Goal: Transaction & Acquisition: Purchase product/service

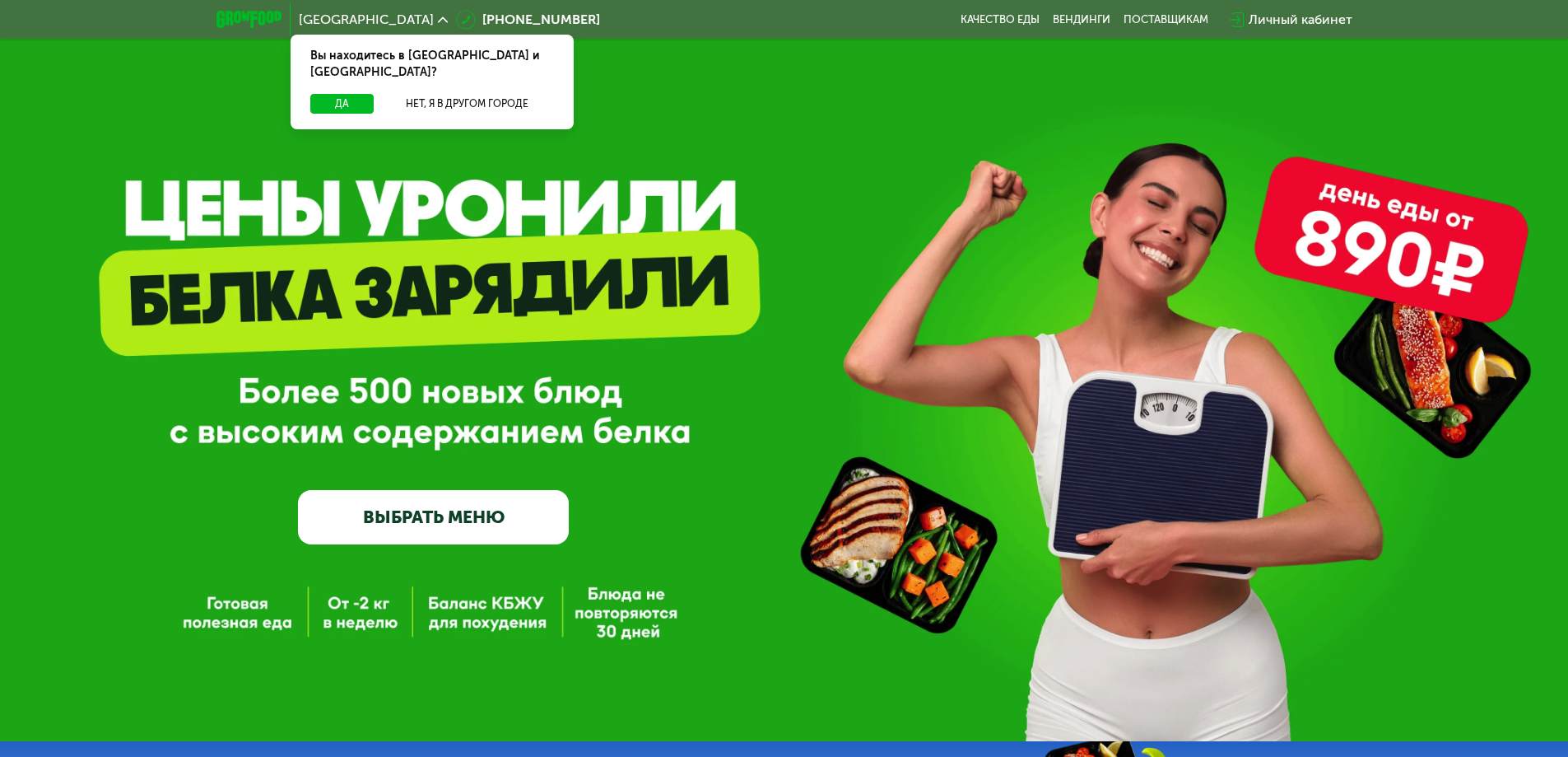
click at [458, 515] on link "ВЫБРАТЬ МЕНЮ" at bounding box center [433, 517] width 271 height 54
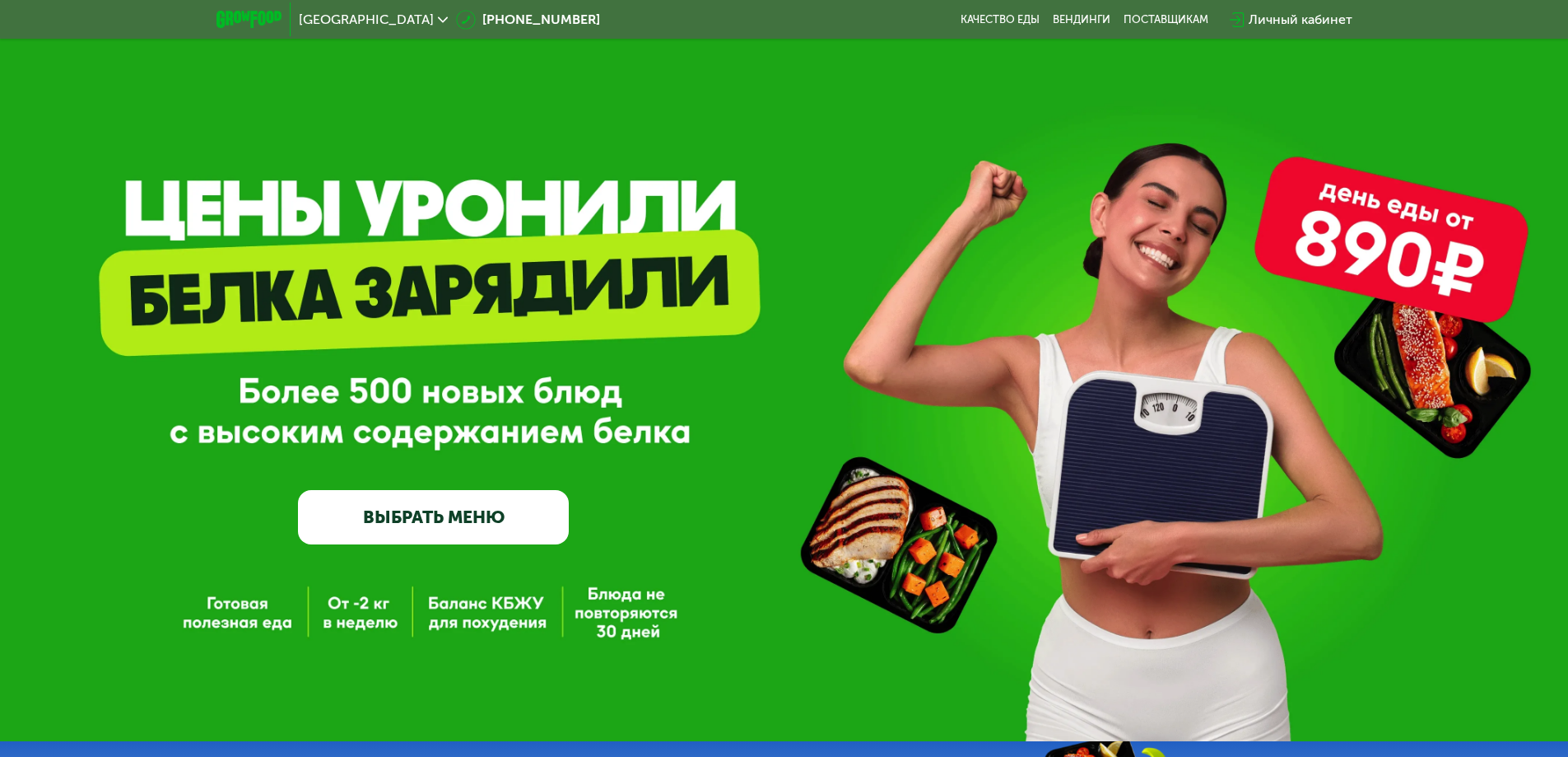
click at [456, 518] on link "ВЫБРАТЬ МЕНЮ" at bounding box center [433, 517] width 271 height 54
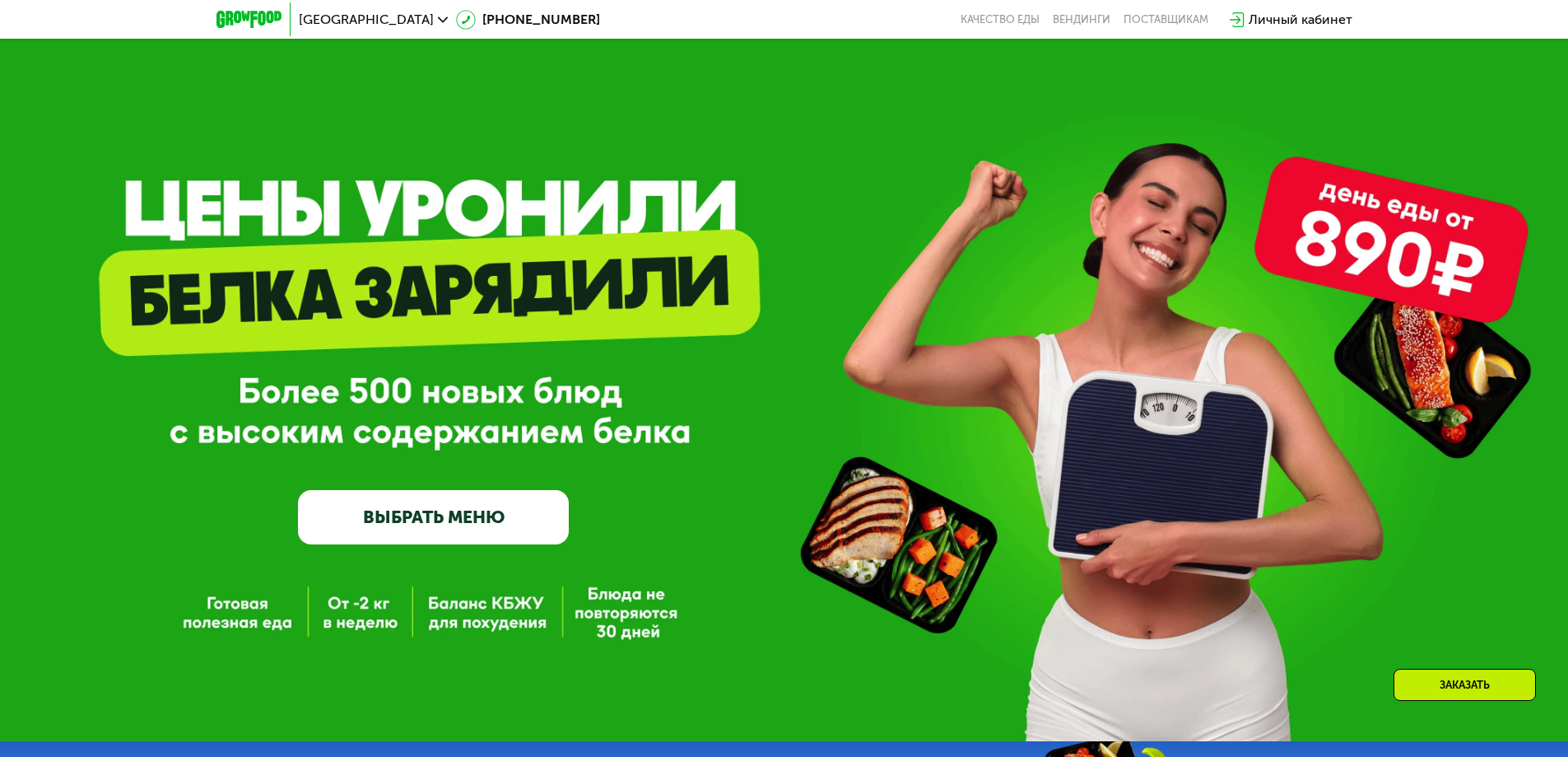
drag, startPoint x: 579, startPoint y: 526, endPoint x: 659, endPoint y: 215, distance: 321.1
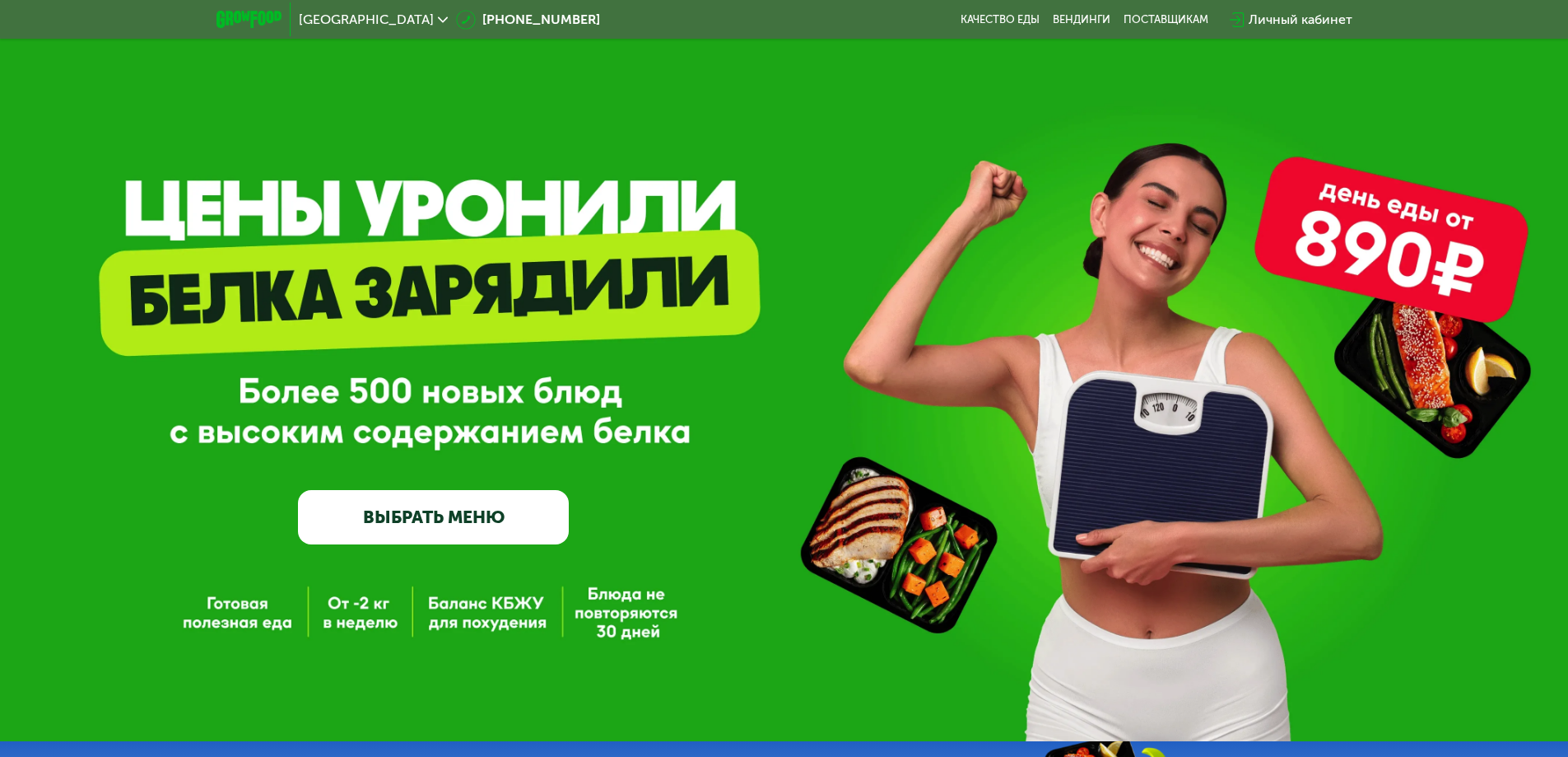
click at [422, 488] on div "GrowFood — доставка правильного питания ВЫБРАТЬ МЕНЮ" at bounding box center [433, 397] width 271 height 293
click at [401, 525] on link "ВЫБРАТЬ МЕНЮ" at bounding box center [433, 517] width 271 height 54
drag, startPoint x: 282, startPoint y: 611, endPoint x: 344, endPoint y: 458, distance: 165.1
click at [282, 611] on div "GrowFood — доставка правильного питания ВЫБРАТЬ МЕНЮ" at bounding box center [784, 370] width 1568 height 741
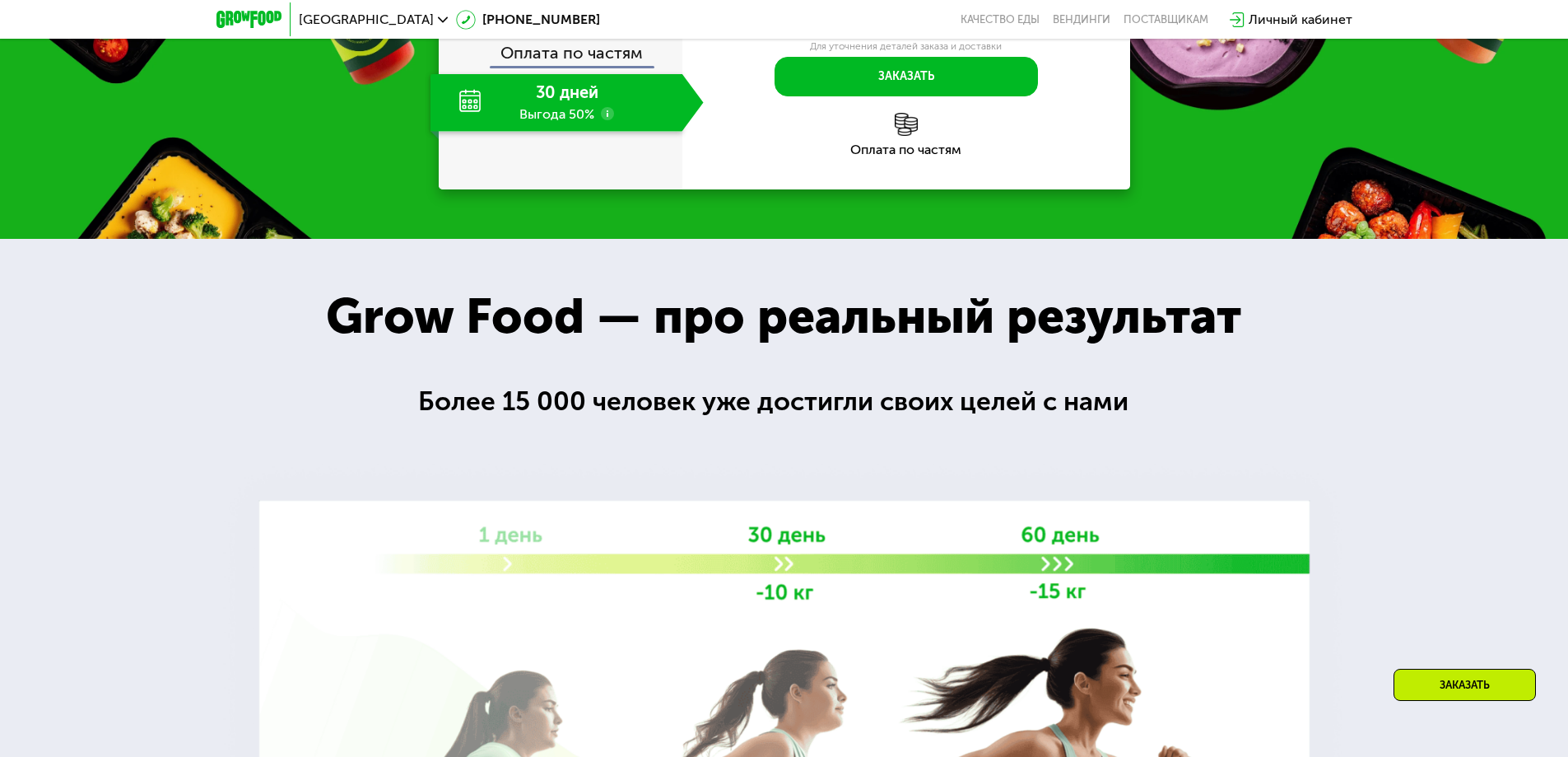
scroll to position [1235, 0]
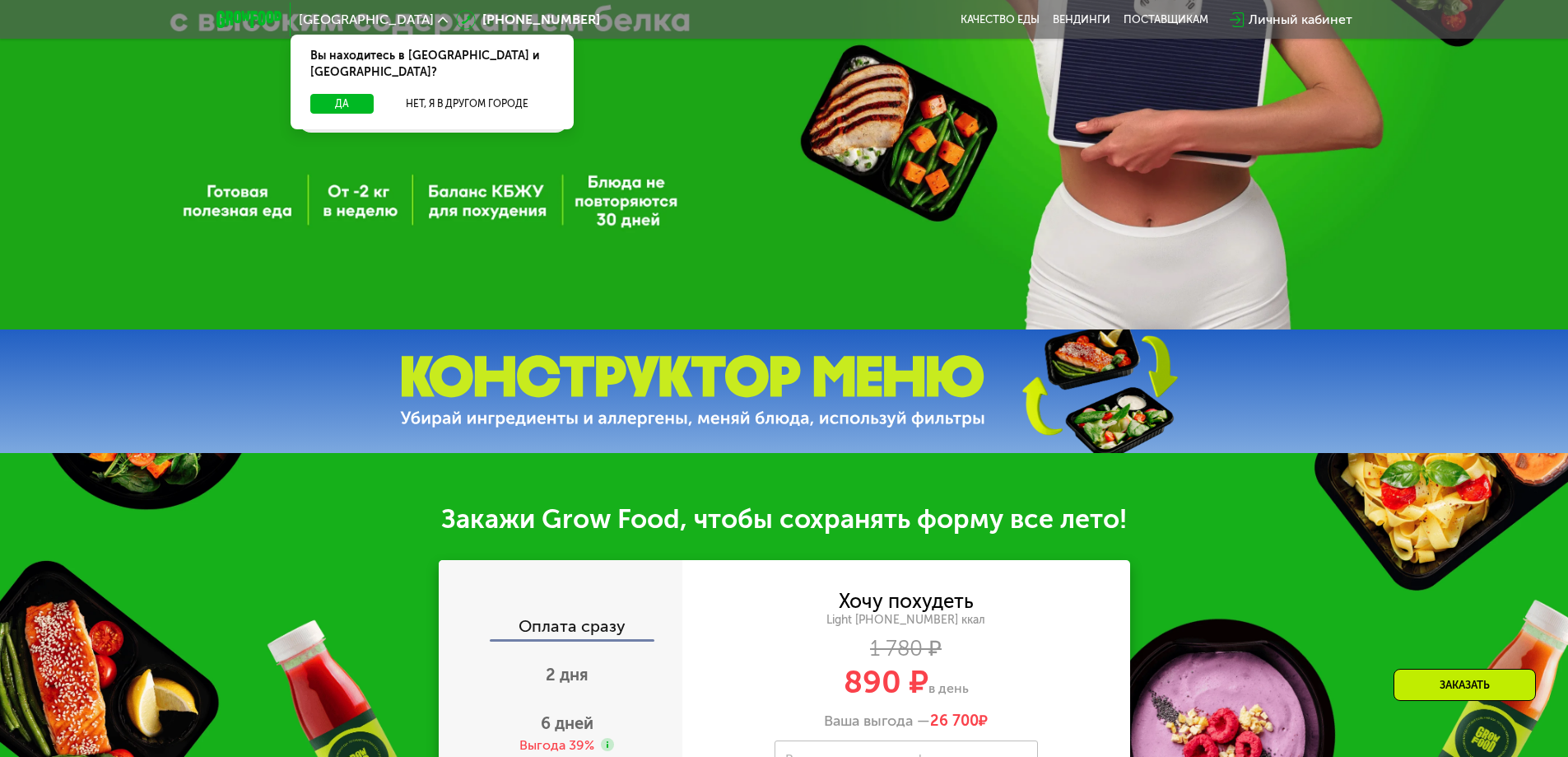
scroll to position [823, 0]
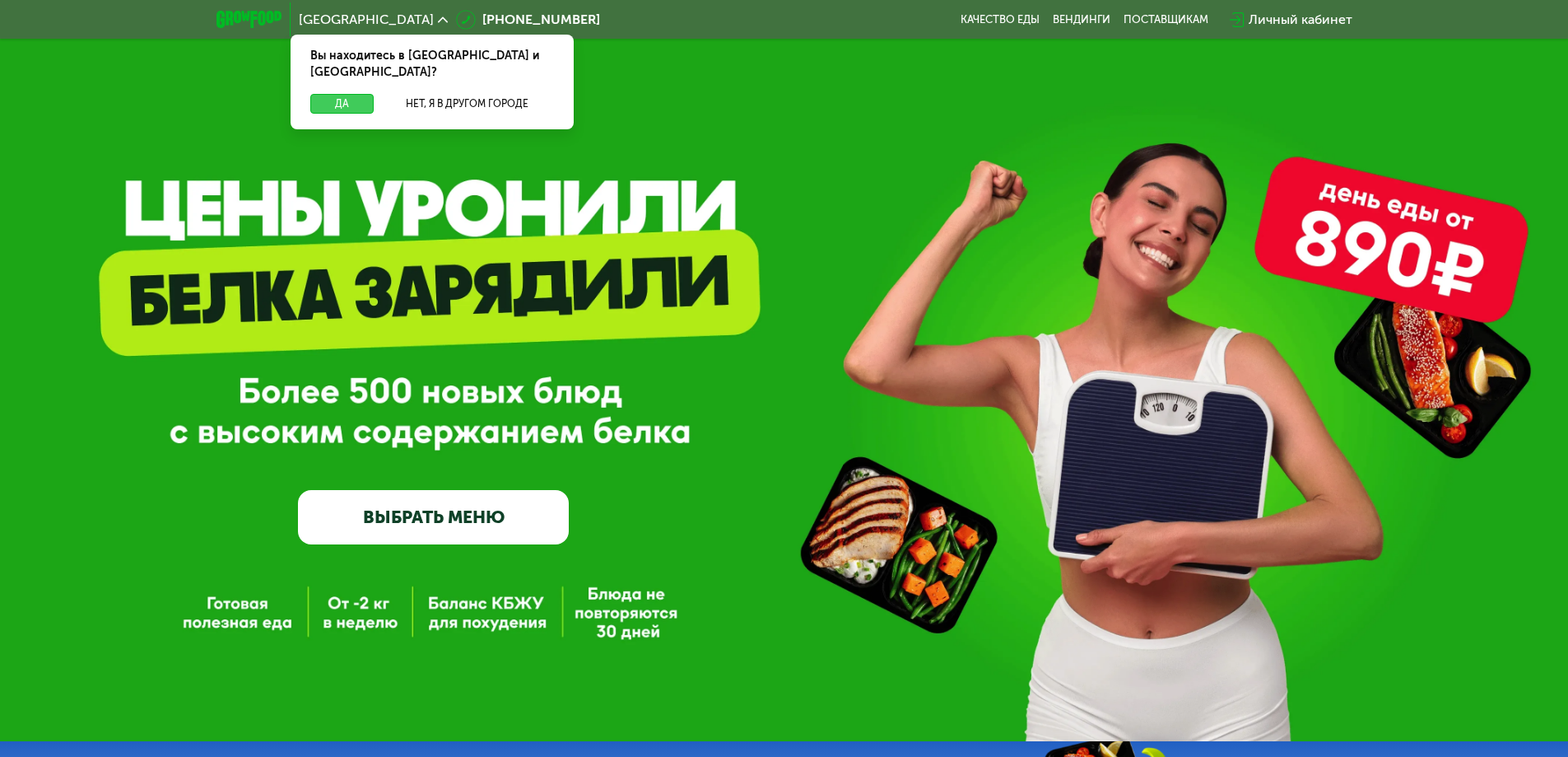
drag, startPoint x: 354, startPoint y: 96, endPoint x: 354, endPoint y: 87, distance: 9.0
click at [354, 94] on button "Да" at bounding box center [341, 104] width 63 height 19
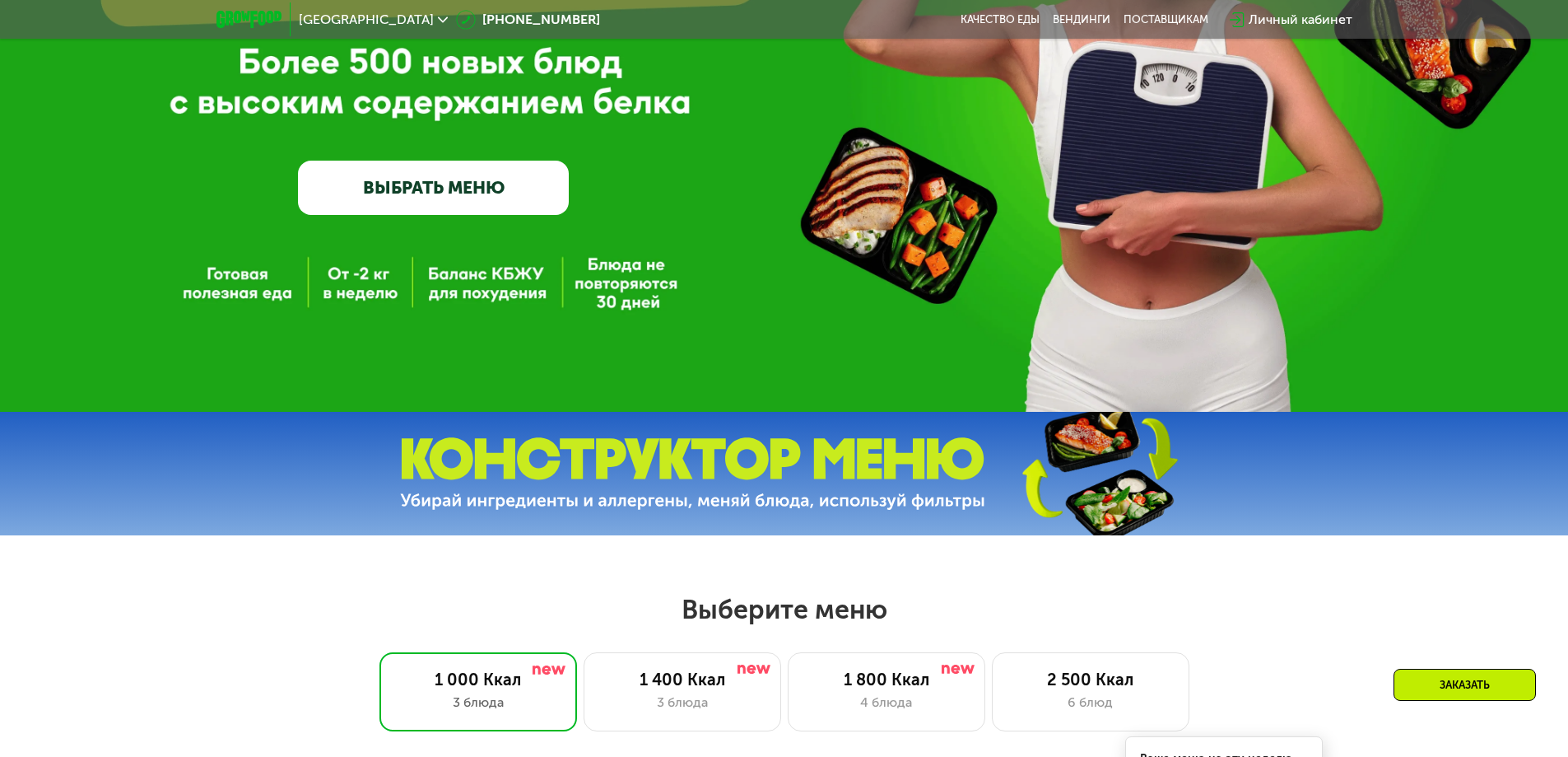
click at [471, 193] on link "ВЫБРАТЬ МЕНЮ" at bounding box center [433, 188] width 271 height 54
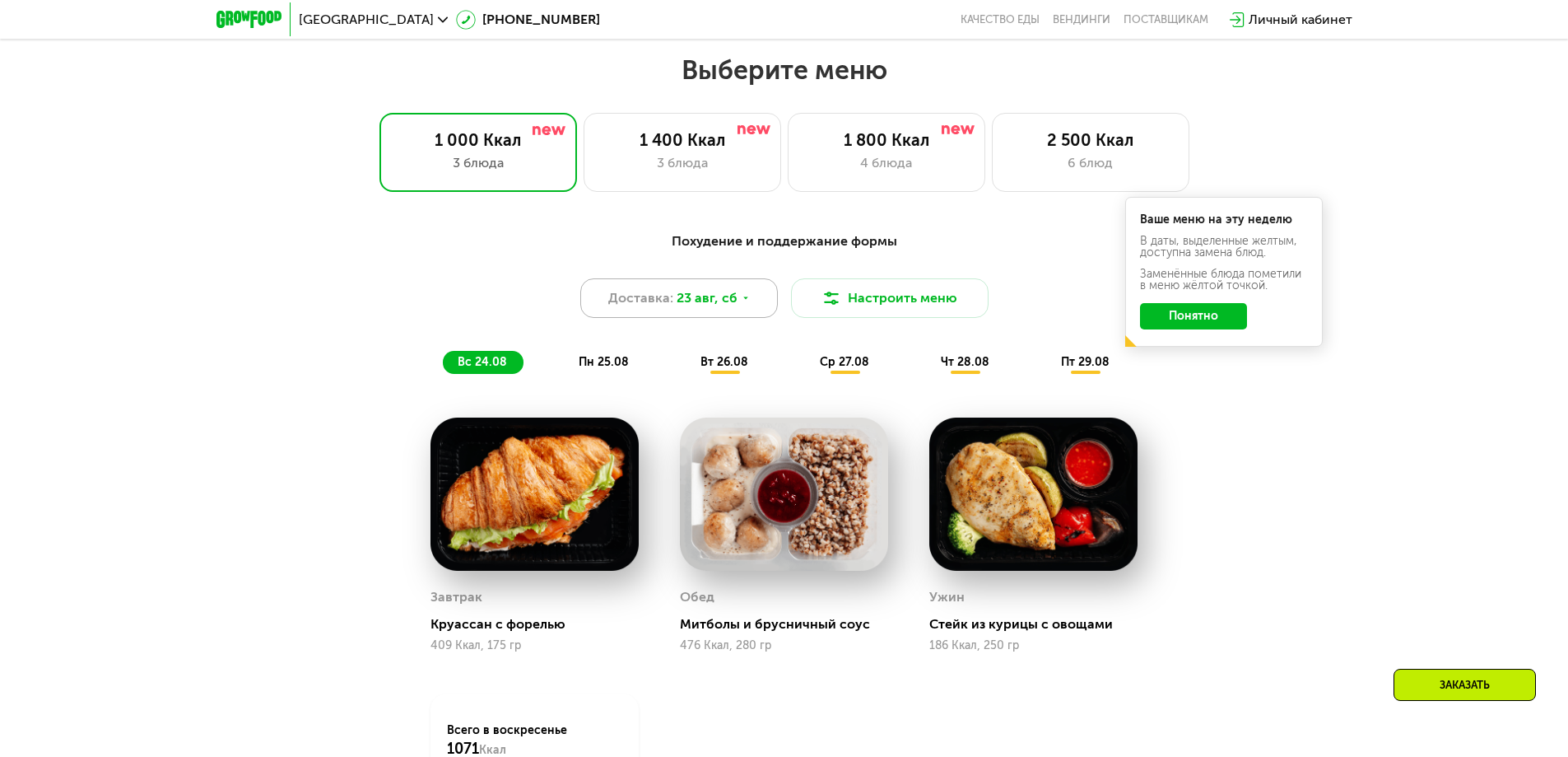
scroll to position [889, 0]
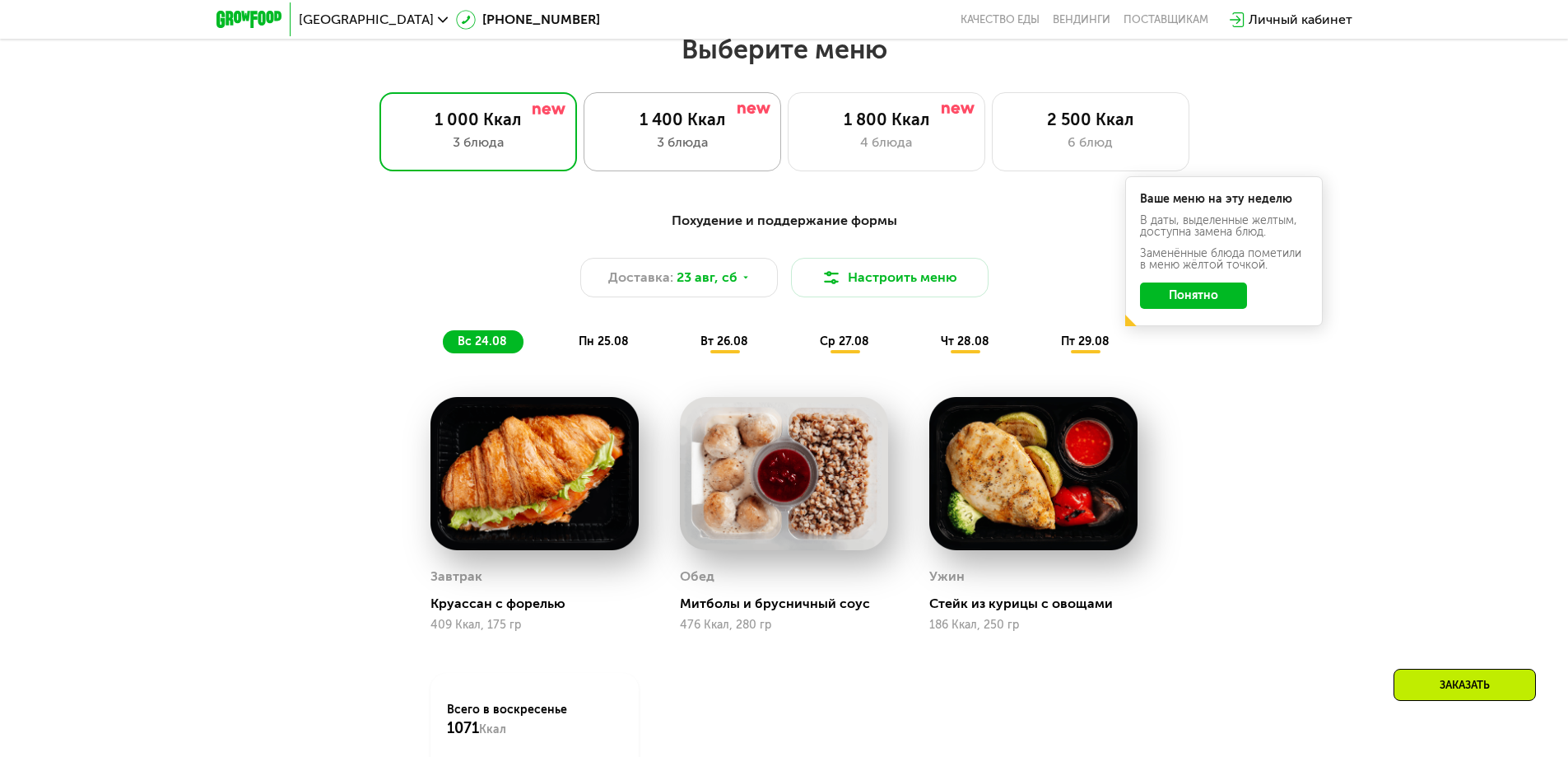
click at [788, 158] on div "1 400 Ккал 3 блюда" at bounding box center [886, 131] width 197 height 79
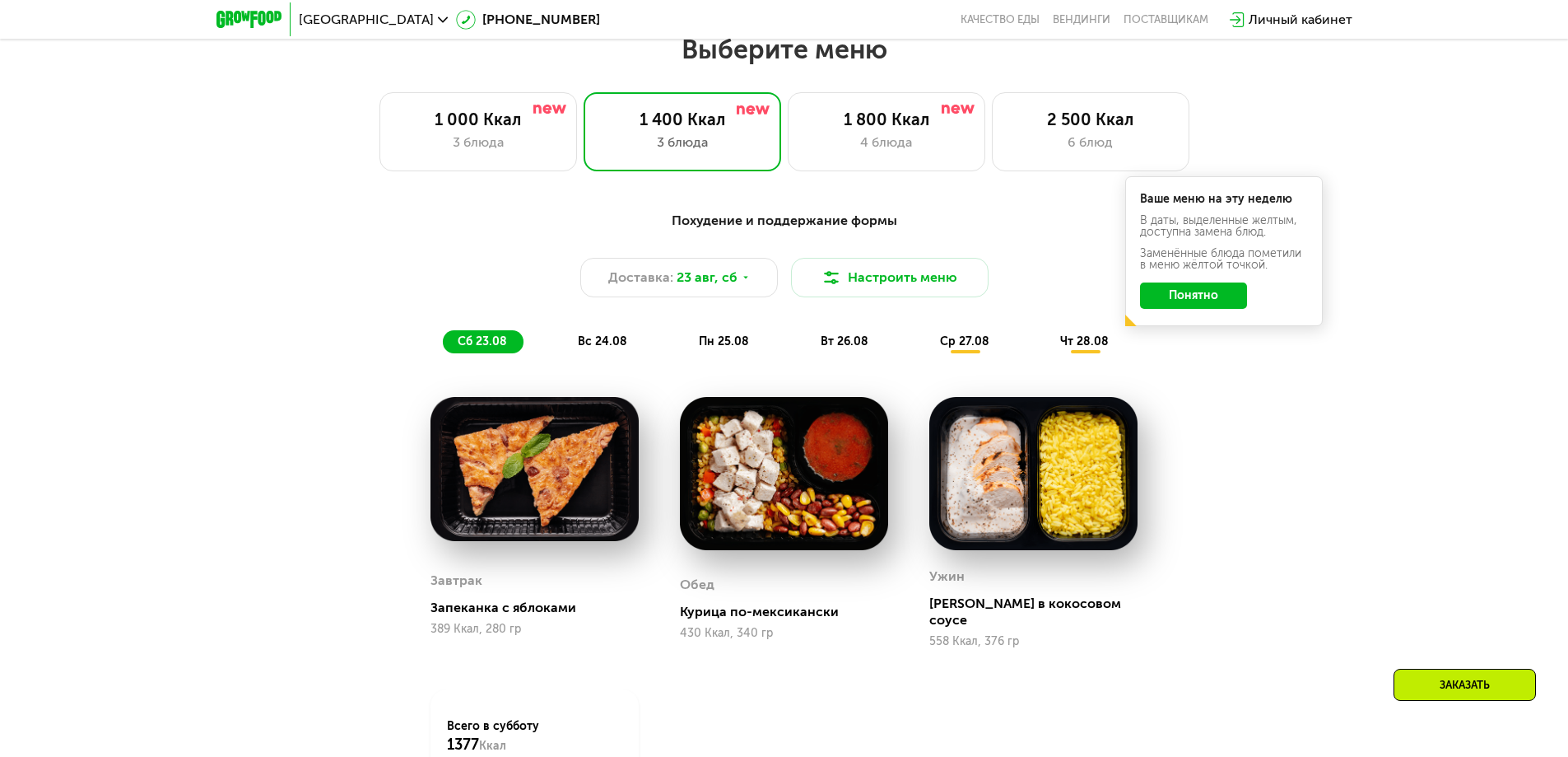
click at [1193, 304] on button "Понятно" at bounding box center [1193, 295] width 107 height 26
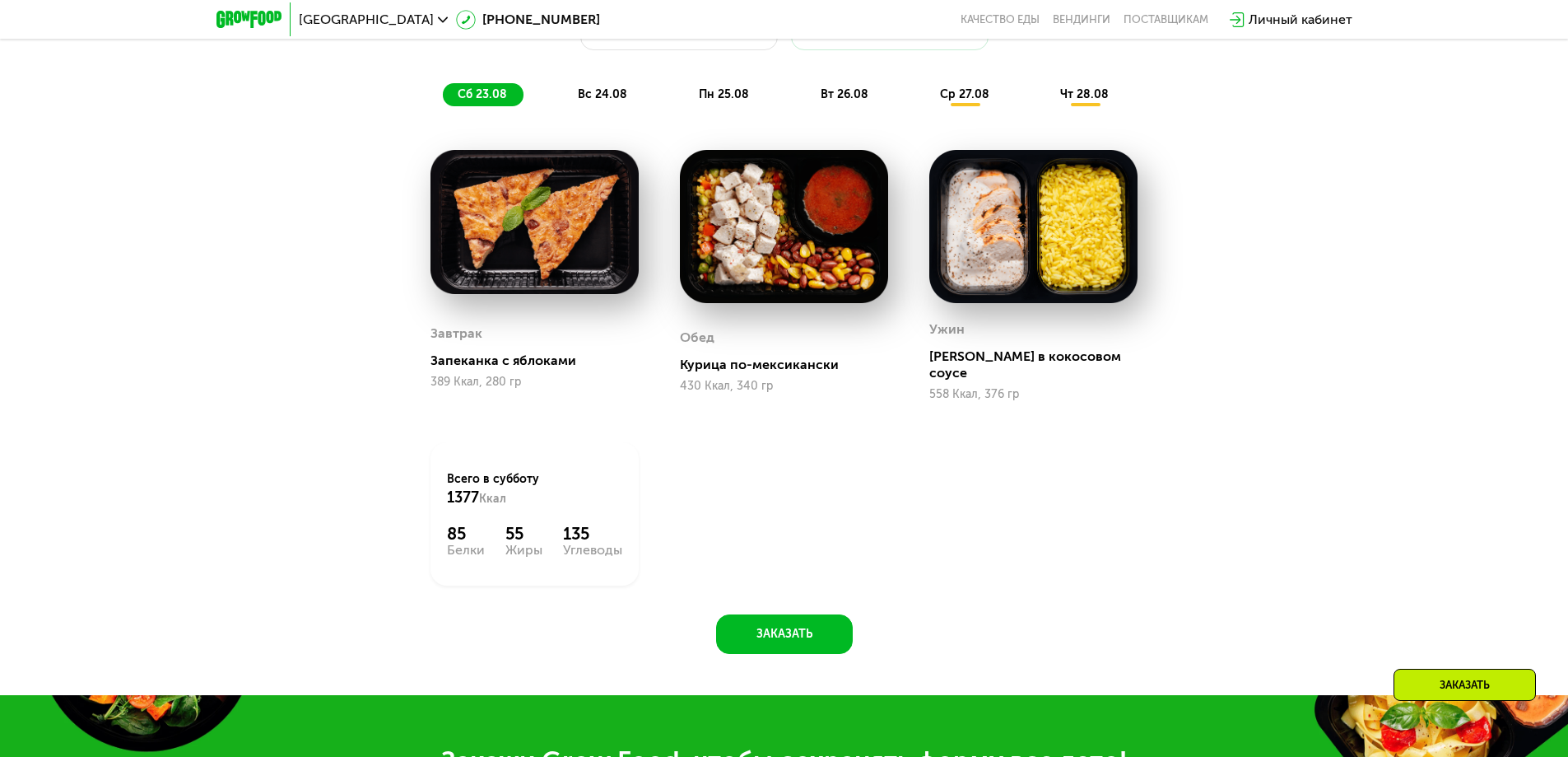
scroll to position [972, 0]
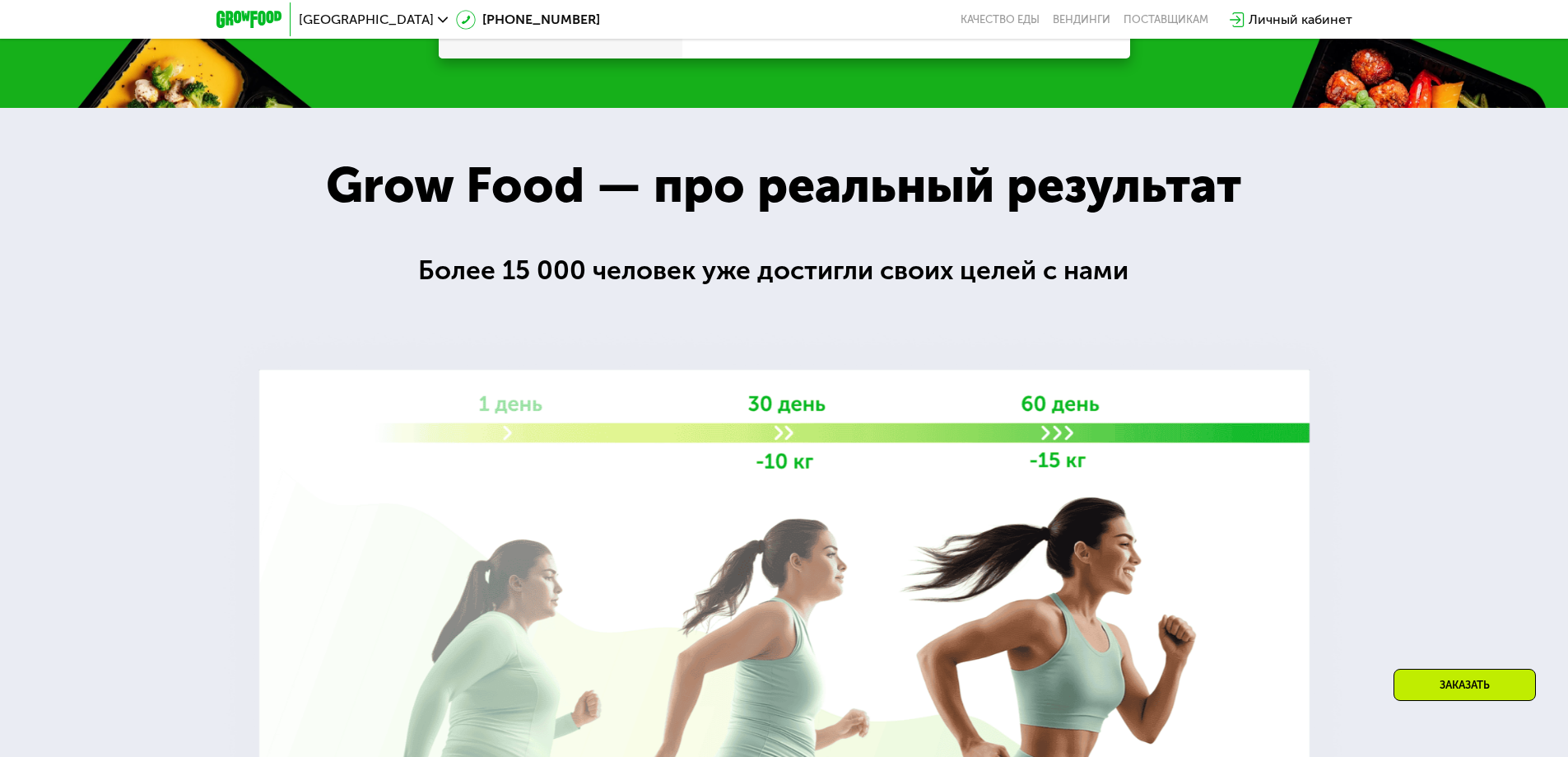
drag, startPoint x: 872, startPoint y: 329, endPoint x: 875, endPoint y: 189, distance: 140.0
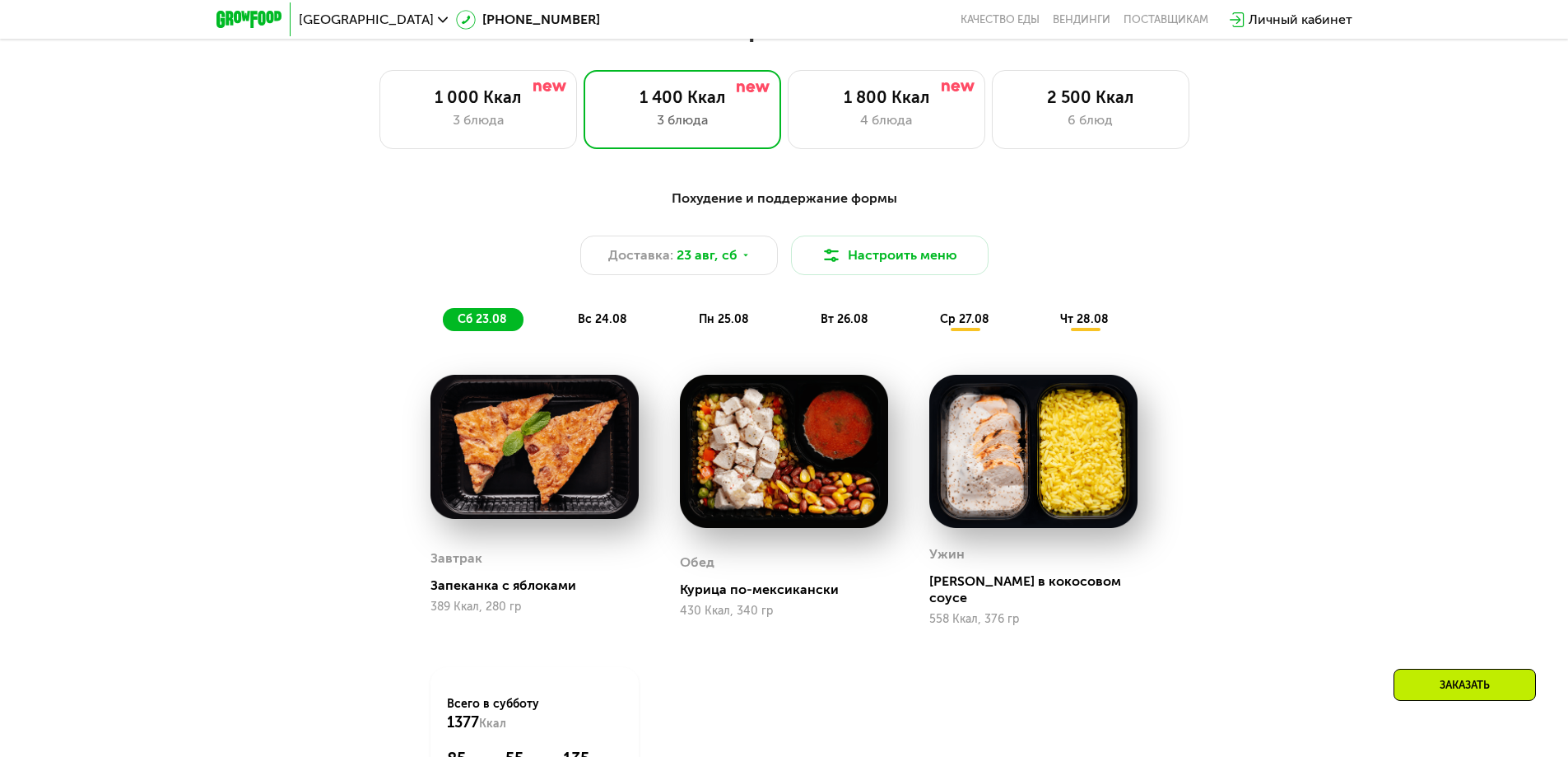
scroll to position [1158, 0]
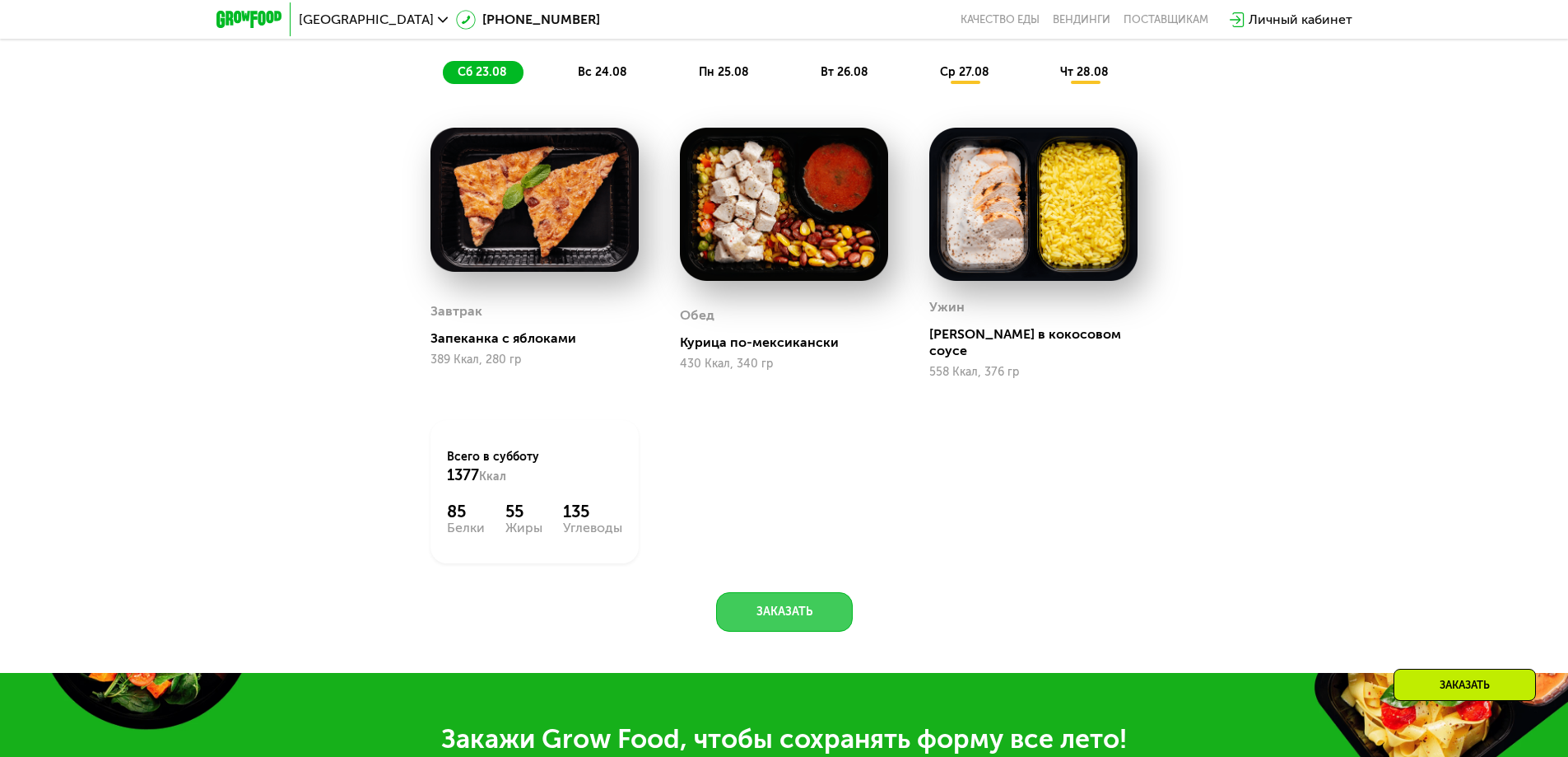
click at [800, 601] on button "Заказать" at bounding box center [784, 611] width 137 height 40
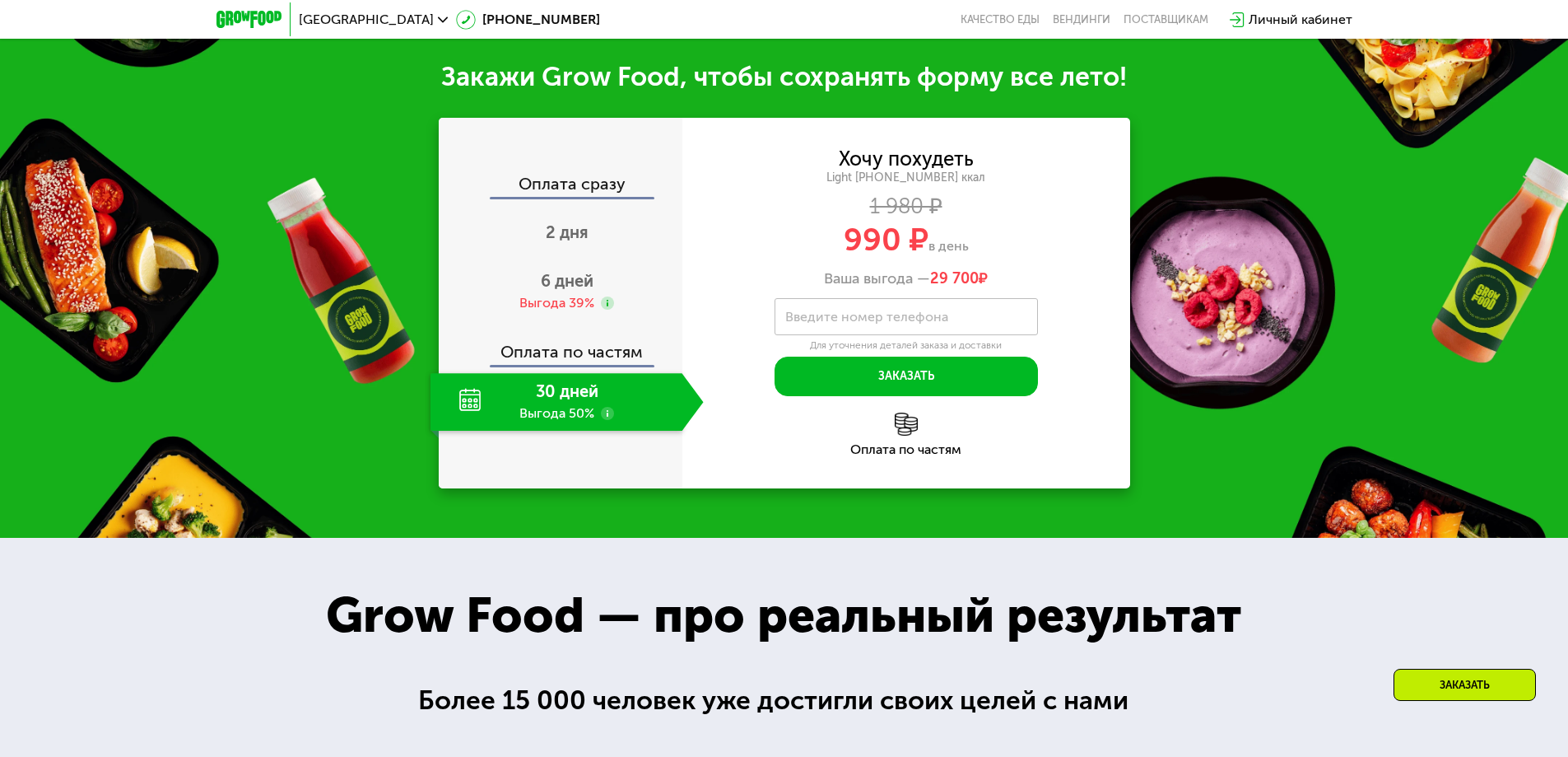
click at [875, 312] on label "Введите номер телефона" at bounding box center [867, 316] width 163 height 9
click at [875, 302] on input "Введите номер телефона" at bounding box center [905, 317] width 263 height 37
click at [733, 304] on div "Хочу похудеть Light 1400 ~1400 ккал 1 980 ₽ 990 ₽ в день Ваша выгода — 29 700 ₽…" at bounding box center [905, 272] width 448 height 246
click at [592, 400] on div "30 дней Выгода 50%" at bounding box center [556, 401] width 252 height 57
click at [573, 293] on div "Выгода 39%" at bounding box center [557, 302] width 75 height 18
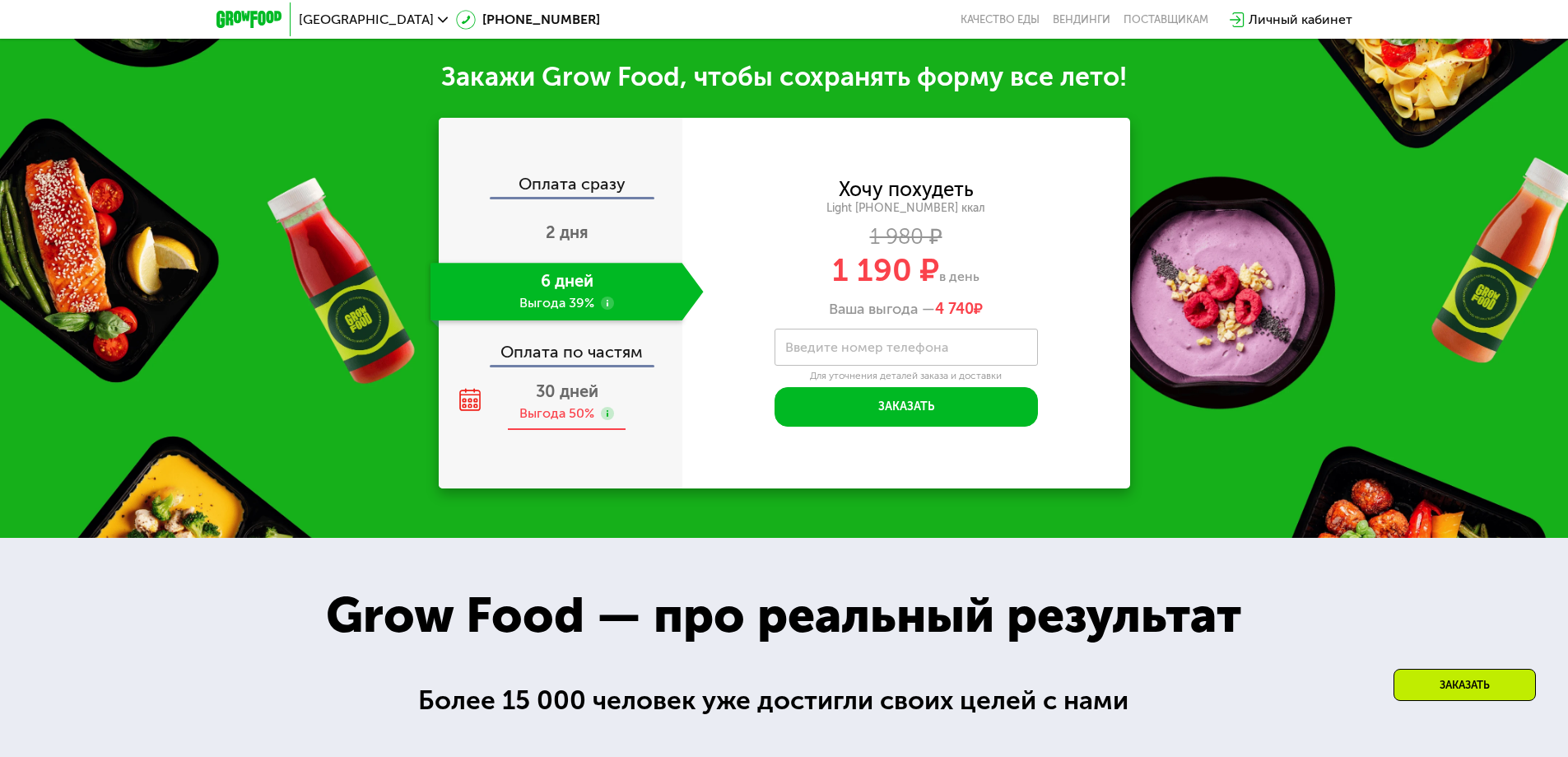
click at [555, 381] on span "30 дней" at bounding box center [567, 391] width 62 height 19
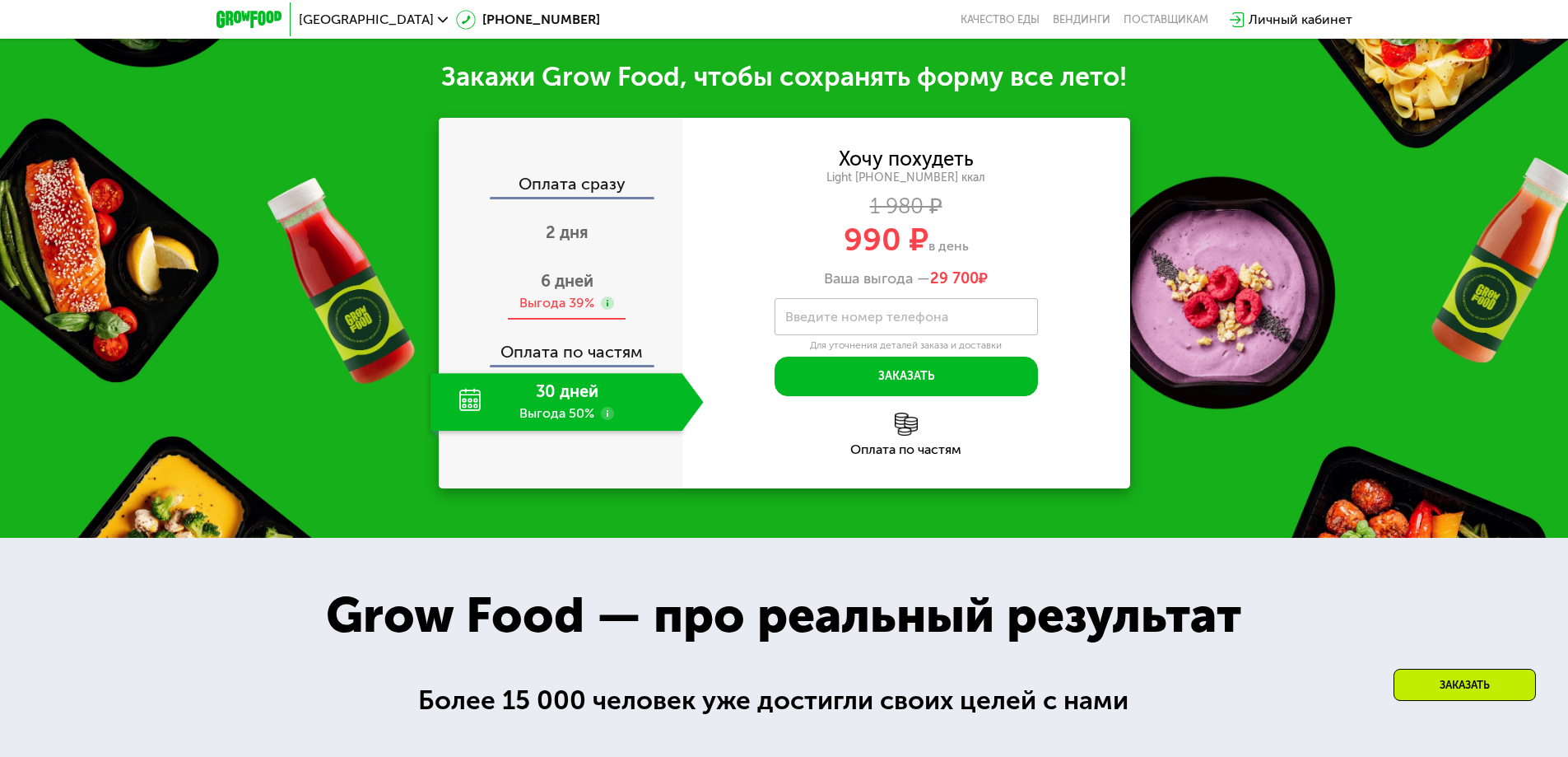
click at [563, 293] on div "Выгода 39%" at bounding box center [557, 302] width 75 height 18
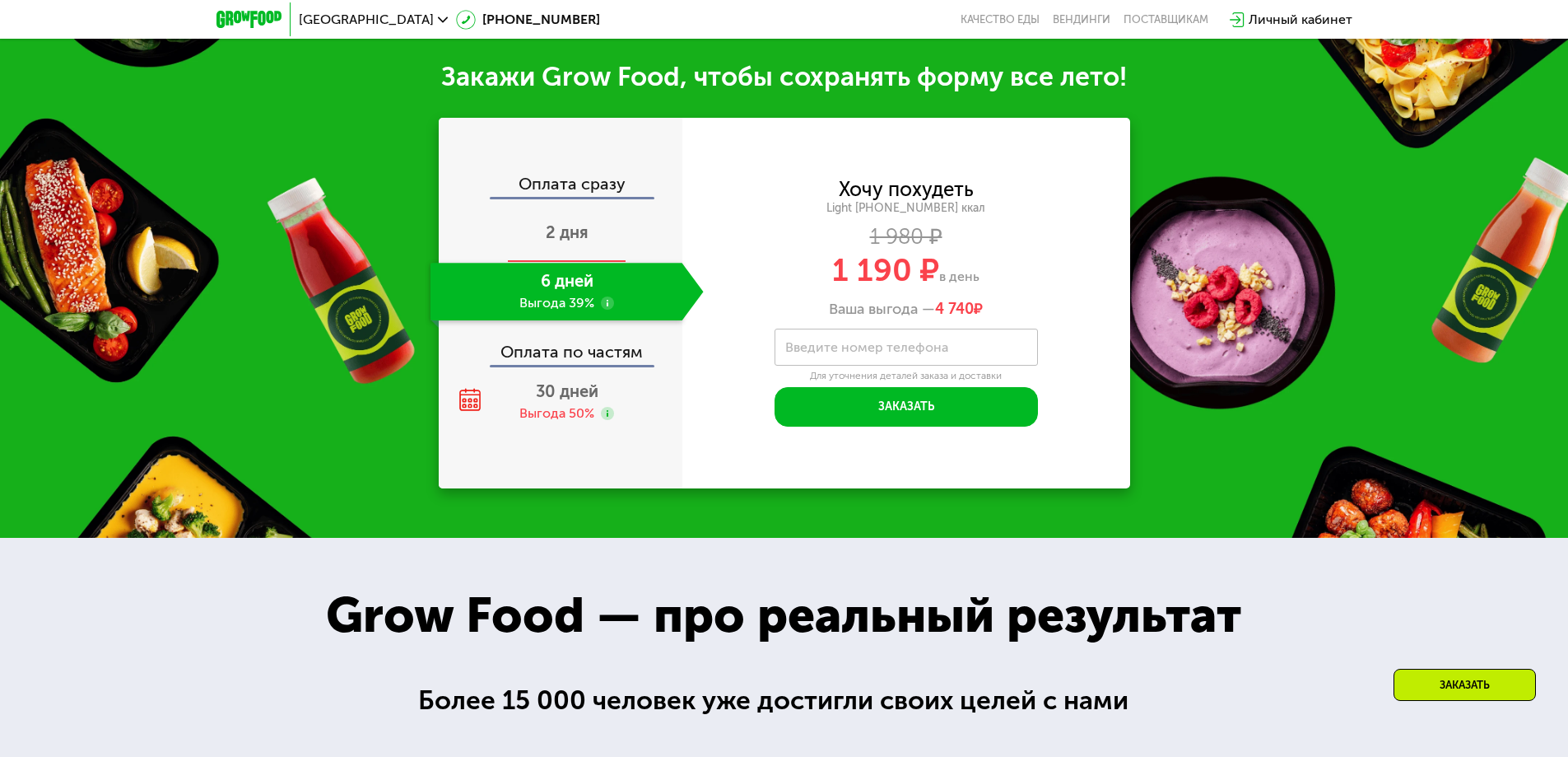
click at [597, 210] on div "2 дня" at bounding box center [566, 233] width 273 height 57
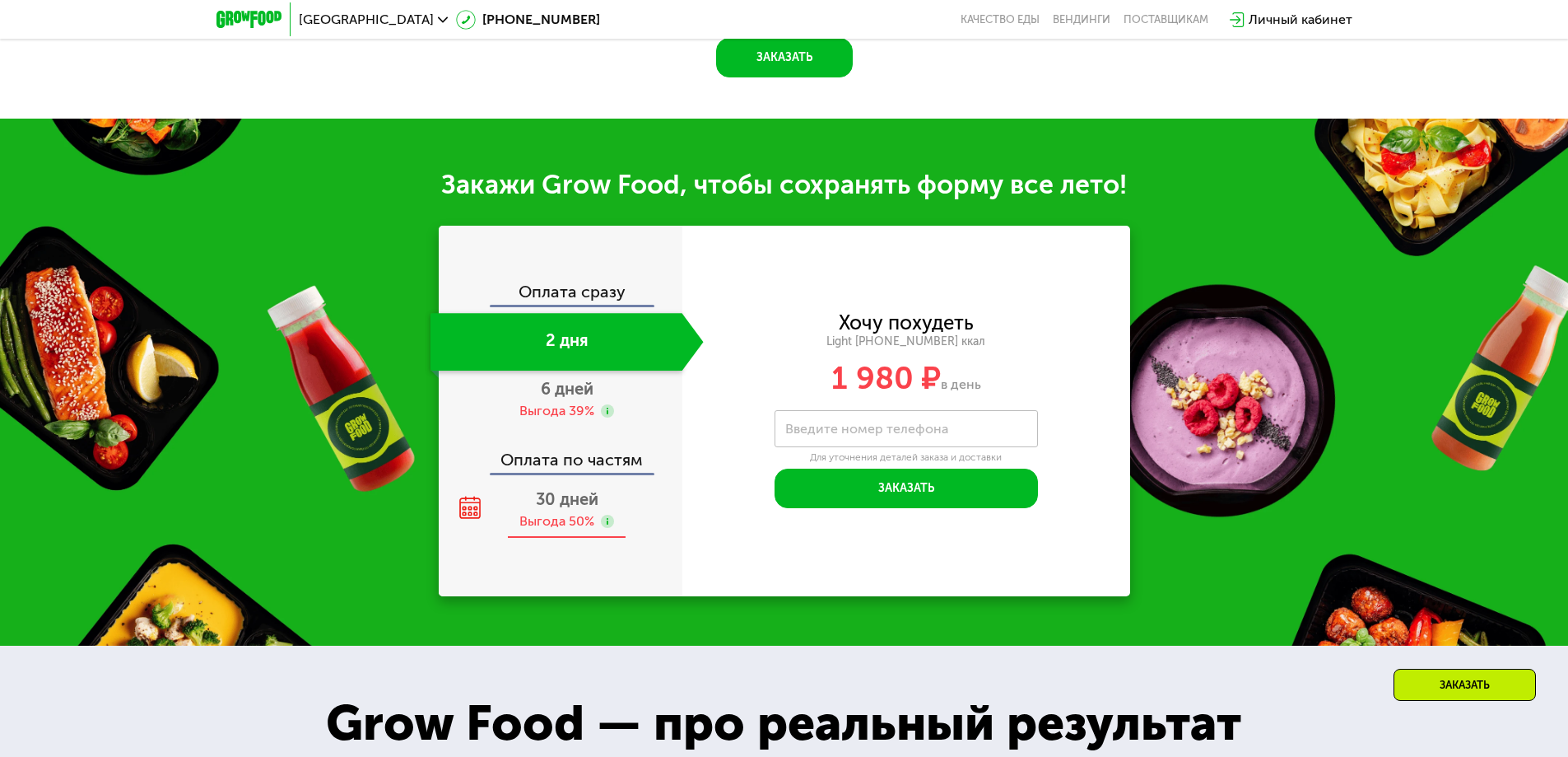
click at [562, 491] on span "30 дней" at bounding box center [567, 499] width 62 height 19
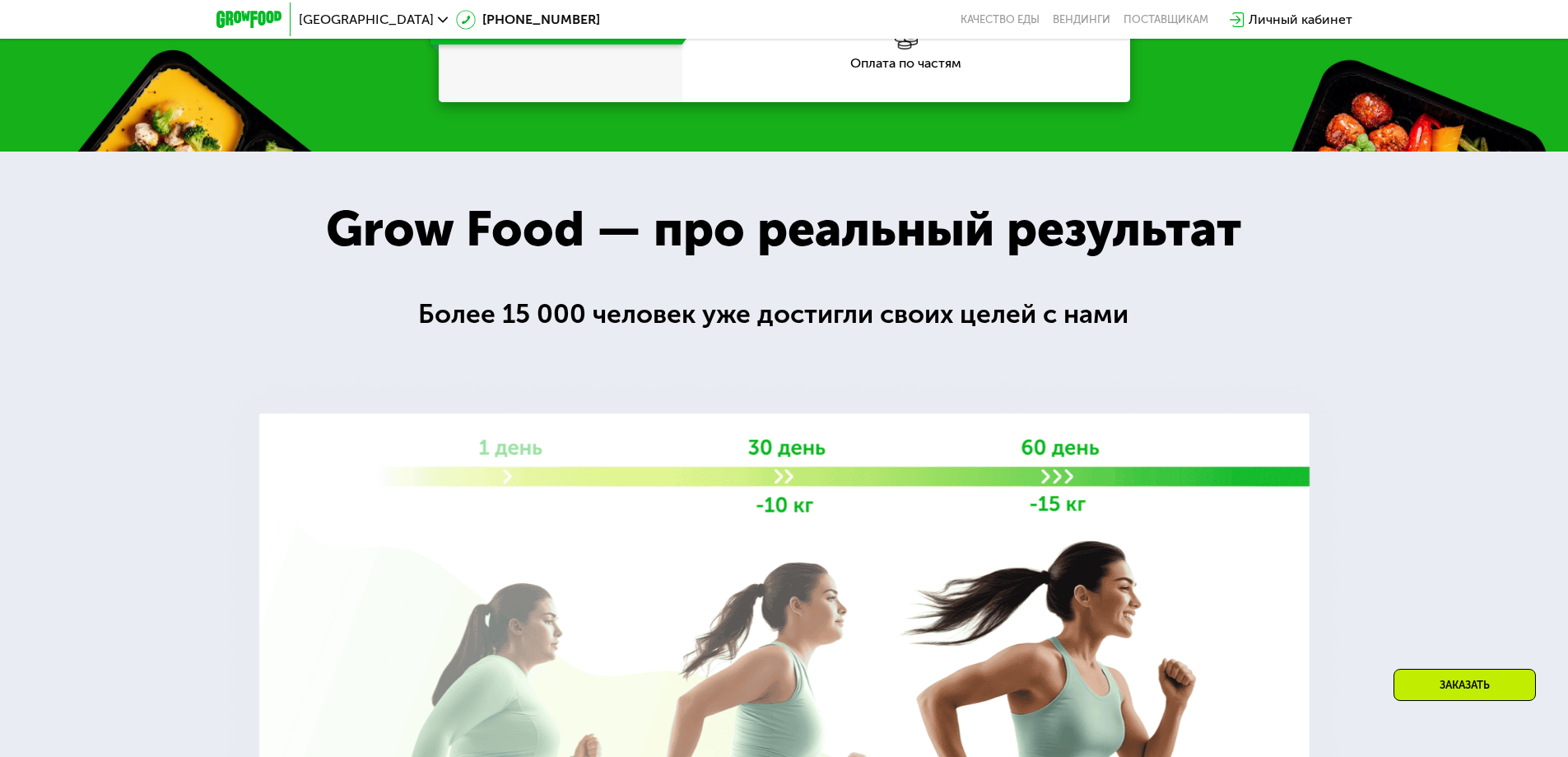
scroll to position [2454, 0]
